Goal: Transaction & Acquisition: Book appointment/travel/reservation

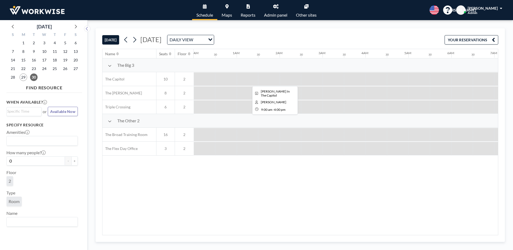
scroll to position [0, 457]
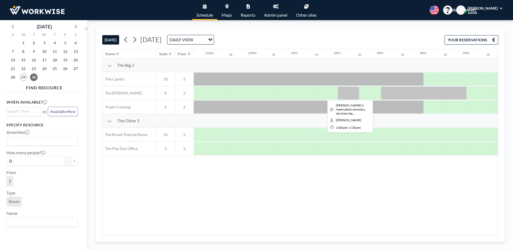
click at [353, 94] on div at bounding box center [348, 92] width 21 height 13
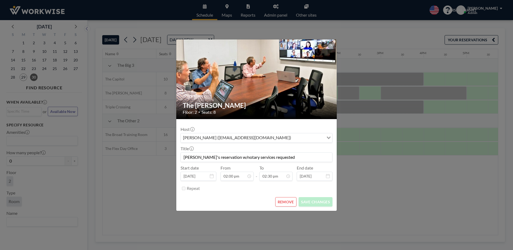
click at [388, 91] on div "The [PERSON_NAME] Floor: 2 • Seats: 8 Host [PERSON_NAME] ([EMAIL_ADDRESS][DOMAI…" at bounding box center [256, 125] width 513 height 250
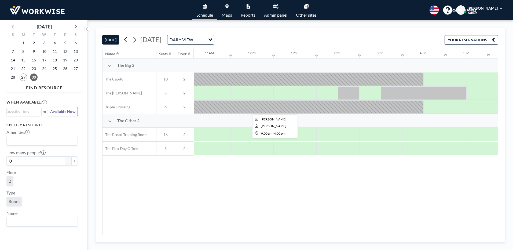
click at [276, 104] on div at bounding box center [273, 106] width 300 height 13
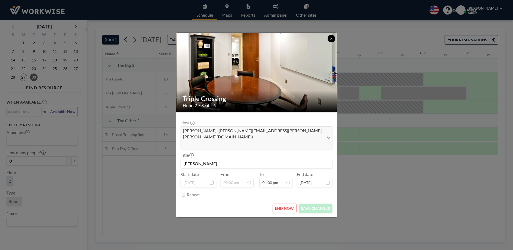
click at [333, 42] on button at bounding box center [331, 39] width 8 height 8
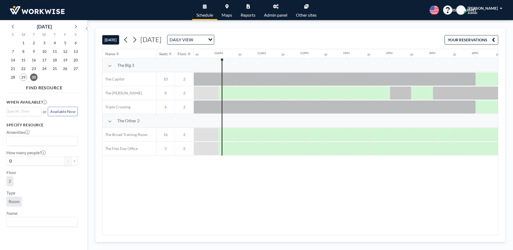
scroll to position [0, 394]
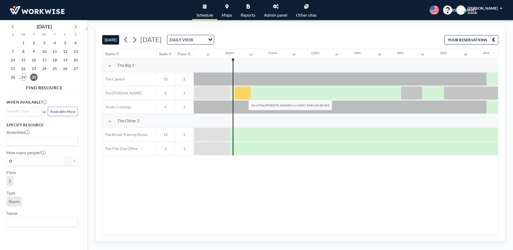
click at [244, 95] on div at bounding box center [242, 92] width 16 height 13
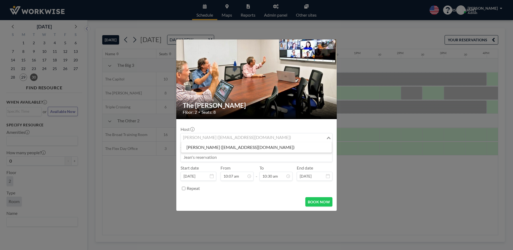
click at [294, 138] on input "Search for option" at bounding box center [253, 137] width 144 height 7
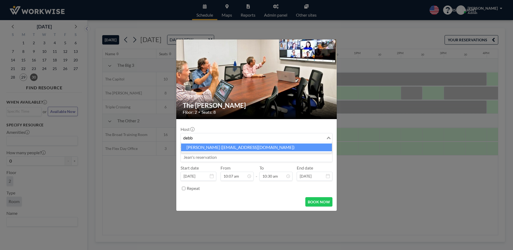
click at [198, 146] on li "[PERSON_NAME] ([EMAIL_ADDRESS][DOMAIN_NAME])" at bounding box center [256, 147] width 151 height 8
type input "debb"
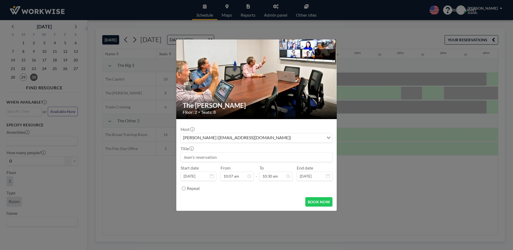
click at [205, 158] on input at bounding box center [256, 157] width 151 height 9
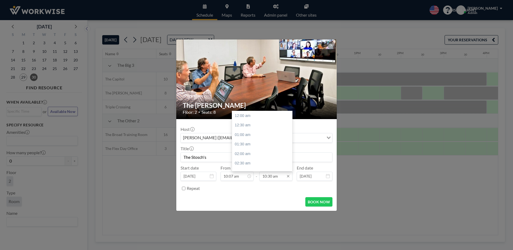
scroll to position [200, 0]
click at [240, 126] on div "11:00 am" at bounding box center [263, 126] width 63 height 10
type input "The Stosch's"
type input "11:00 am"
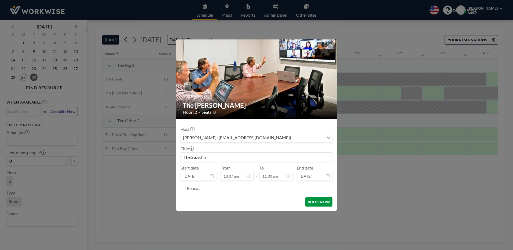
click at [320, 202] on button "BOOK NOW" at bounding box center [318, 201] width 27 height 9
